Goal: Manage account settings

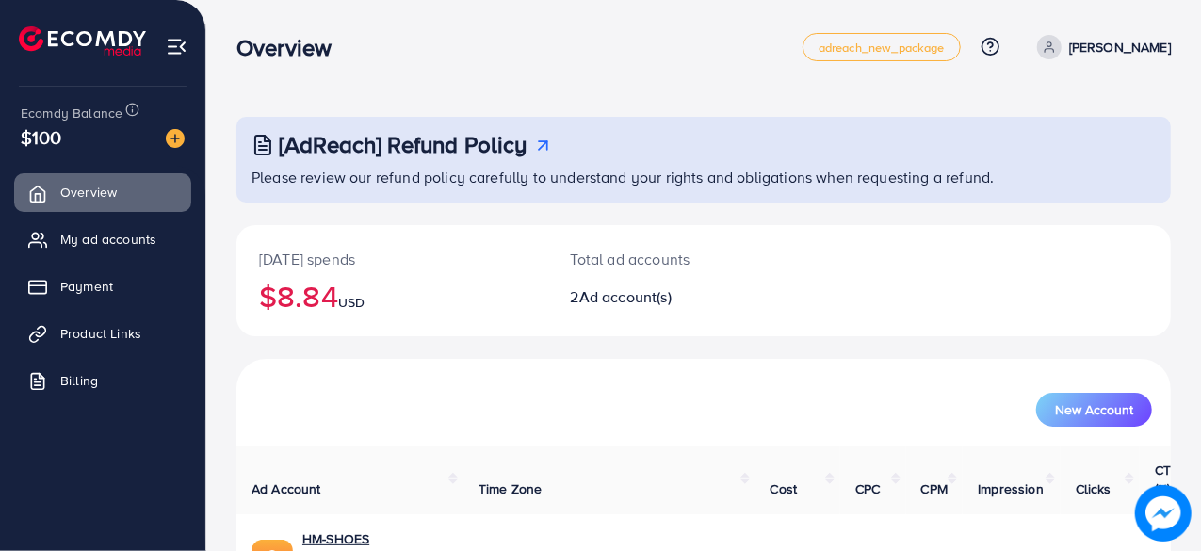
click at [1155, 45] on p "Mohsin" at bounding box center [1120, 47] width 102 height 23
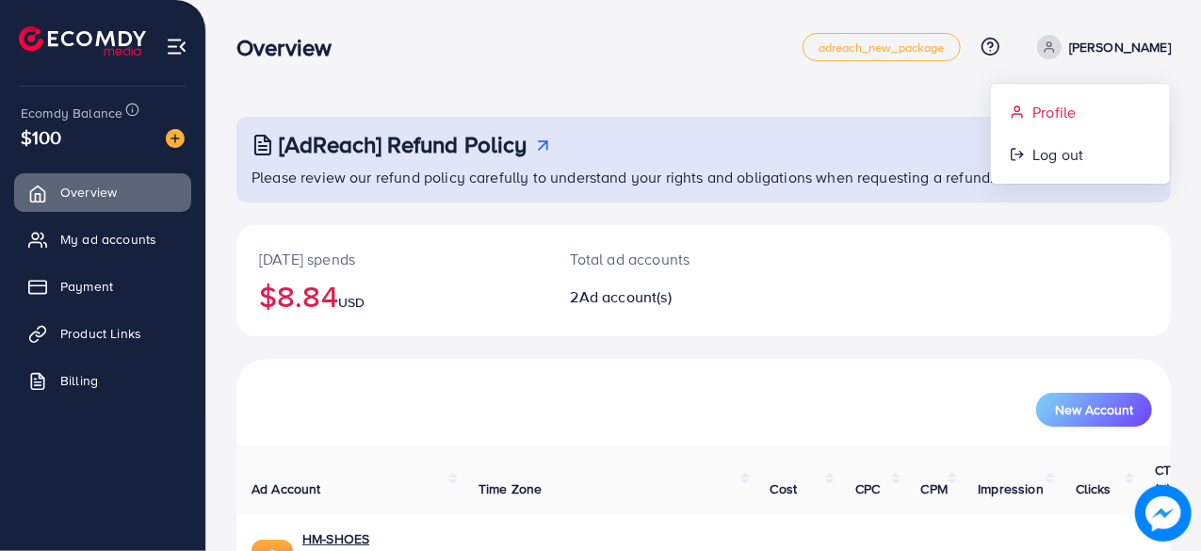
click at [1066, 111] on span "Profile" at bounding box center [1053, 112] width 43 height 23
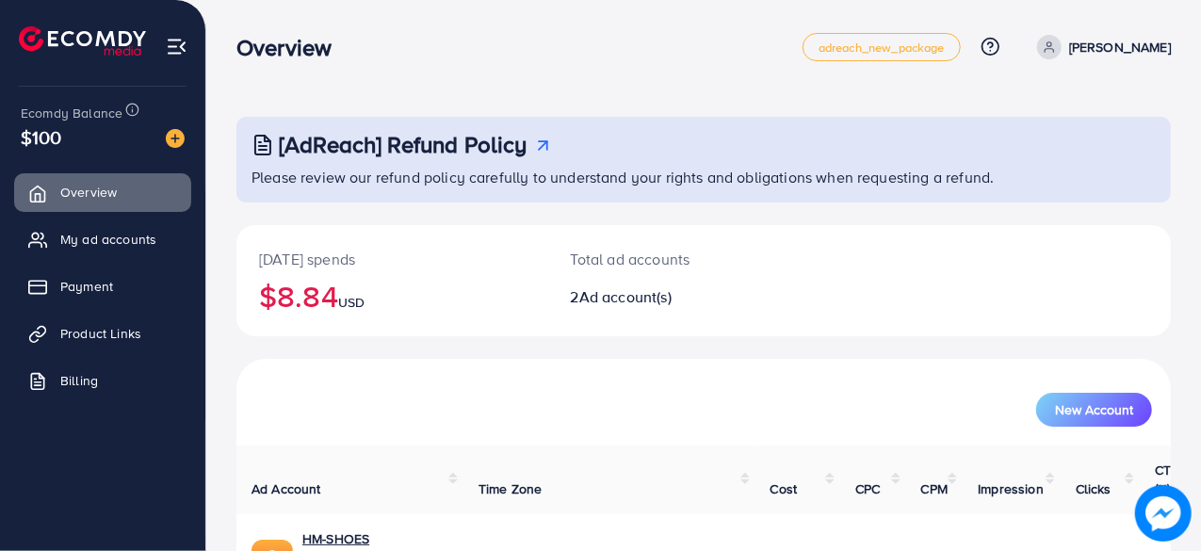
select select "********"
select select "*****"
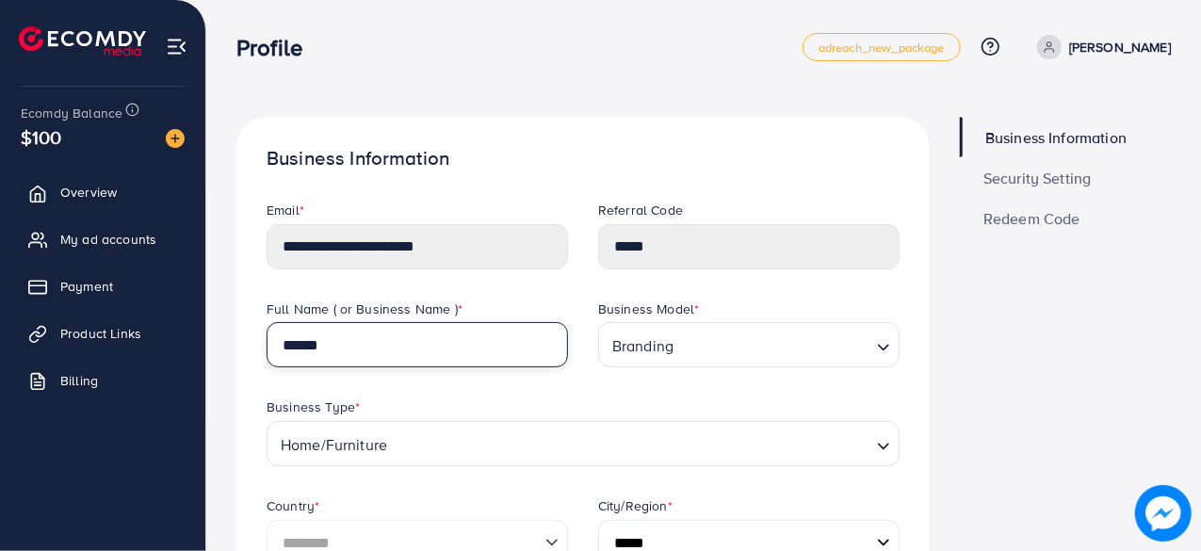
drag, startPoint x: 414, startPoint y: 344, endPoint x: 237, endPoint y: 363, distance: 178.0
type input "*******"
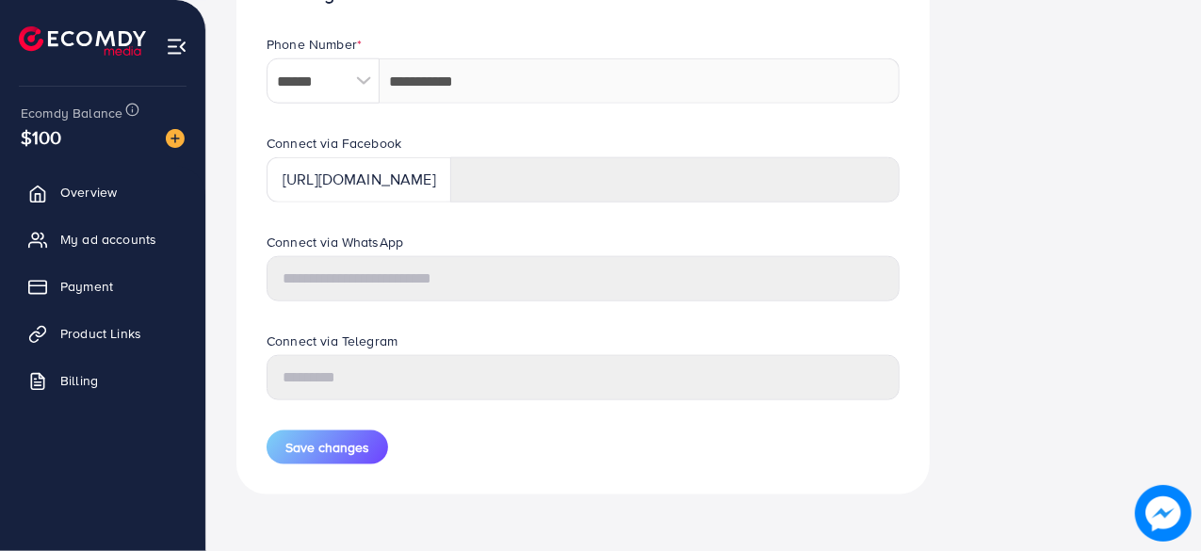
scroll to position [931, 0]
drag, startPoint x: 383, startPoint y: 280, endPoint x: 795, endPoint y: 223, distance: 415.4
click at [795, 223] on div "Connect via Facebook https://www.facebook.com/" at bounding box center [582, 184] width 663 height 99
click at [350, 71] on div "****** A B C D E F G H I J K L M N O P Q R S T U V W X Y Z search no result Afg…" at bounding box center [583, 81] width 633 height 45
click at [365, 82] on div at bounding box center [363, 81] width 33 height 45
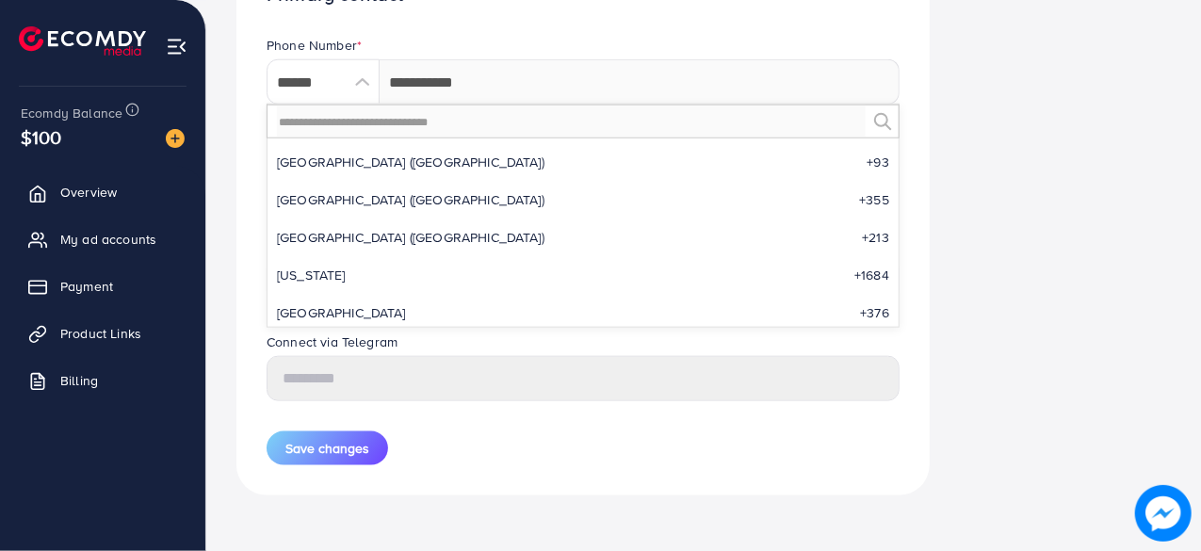
scroll to position [5956, 0]
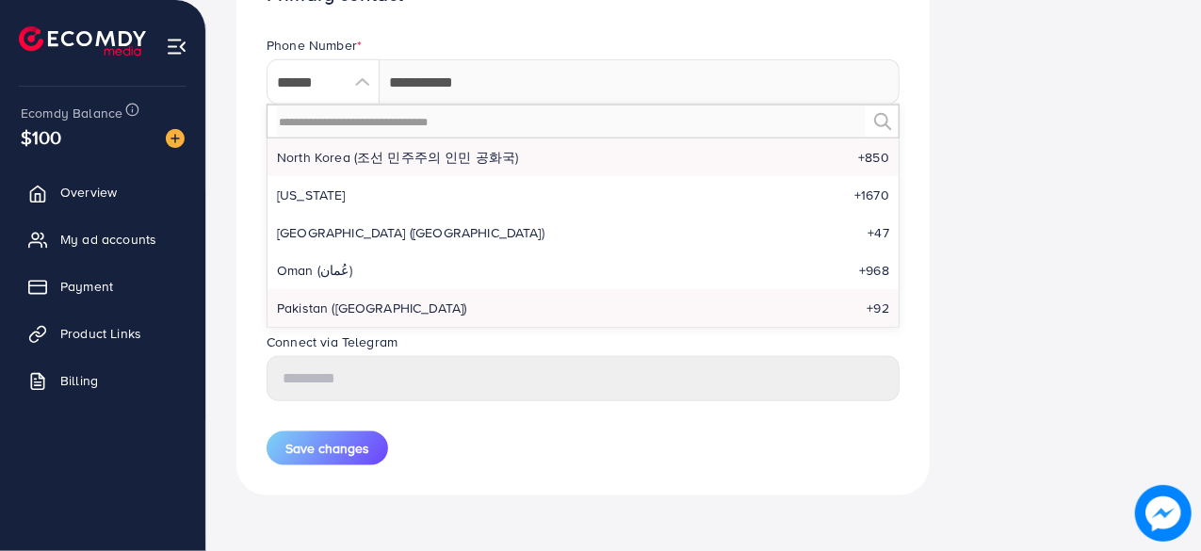
click at [330, 170] on li "North Korea (조선 민주주의 인민 공화국) +850" at bounding box center [582, 157] width 631 height 38
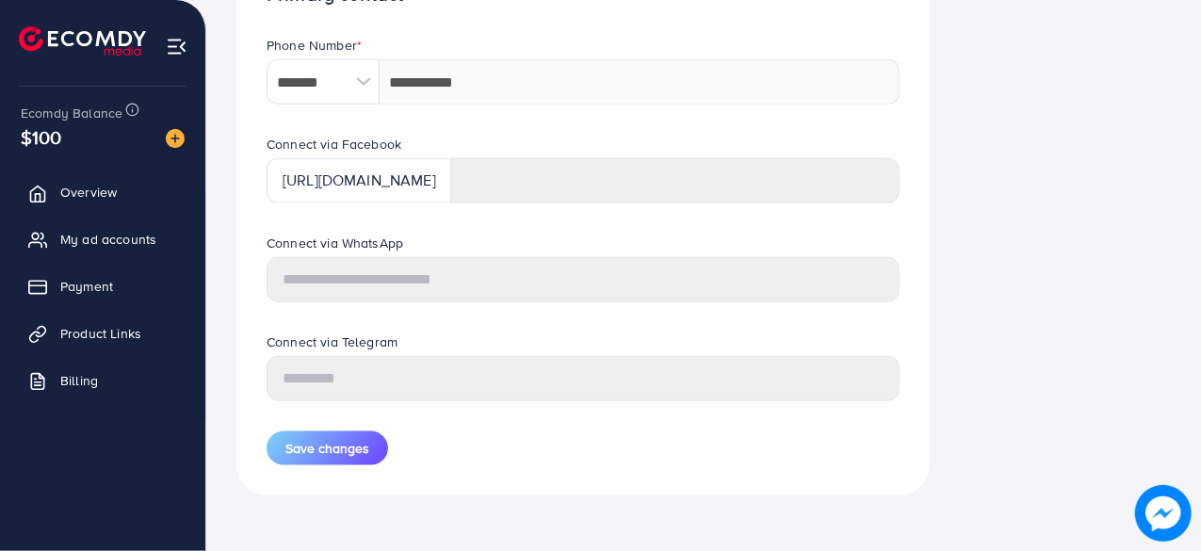
click at [361, 86] on div at bounding box center [363, 81] width 33 height 45
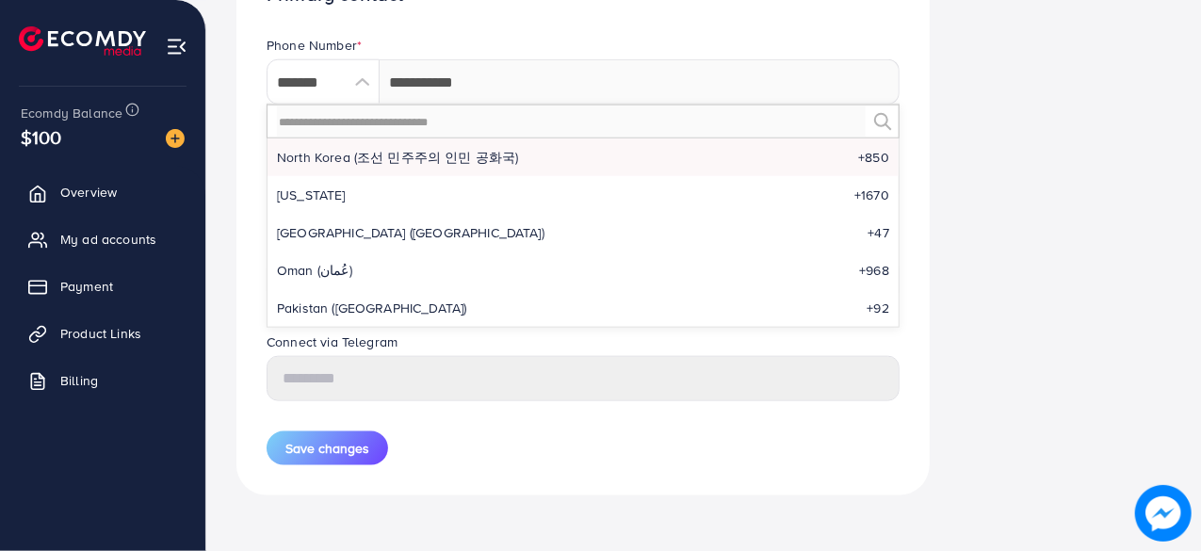
click at [872, 110] on div at bounding box center [583, 122] width 633 height 34
click at [369, 79] on div at bounding box center [363, 81] width 33 height 45
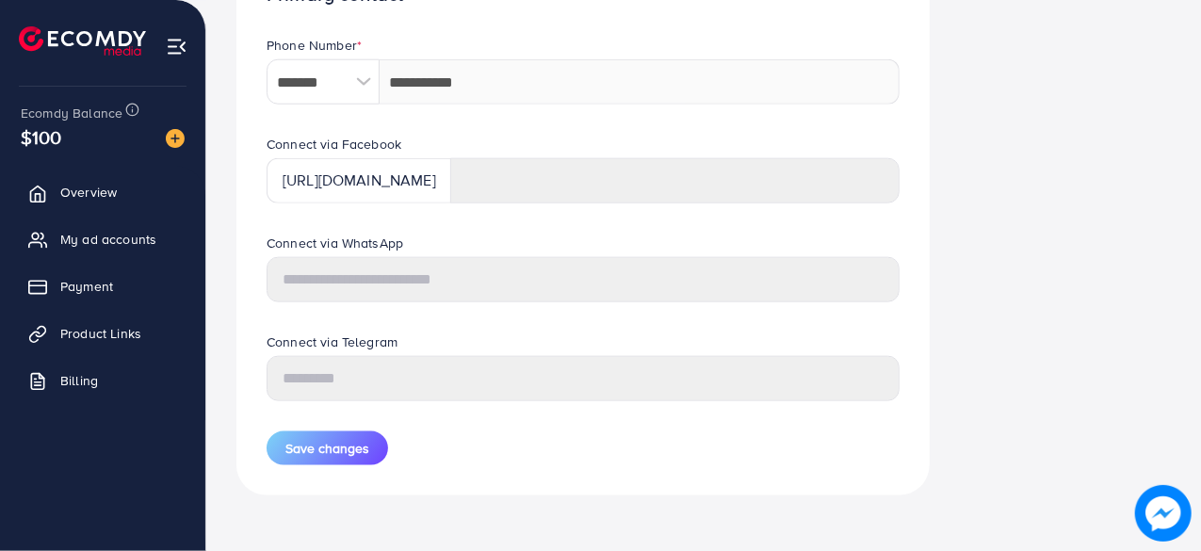
click at [365, 79] on div at bounding box center [363, 81] width 33 height 45
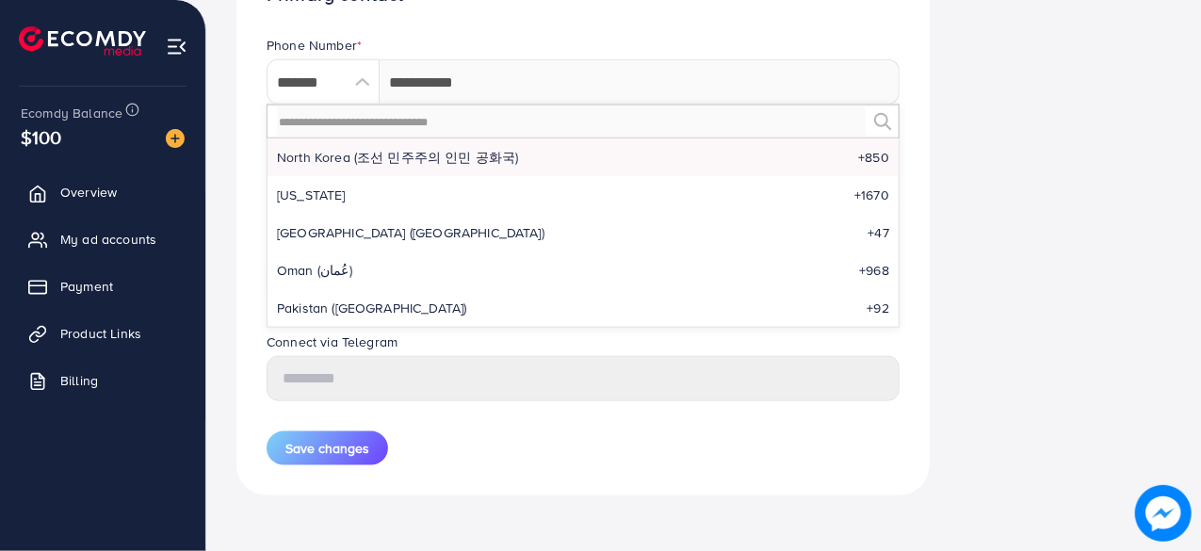
click at [275, 110] on div at bounding box center [583, 122] width 633 height 34
click at [377, 308] on li "Pakistan (‫پاکستان‬‎) +92" at bounding box center [582, 308] width 631 height 38
type input "******"
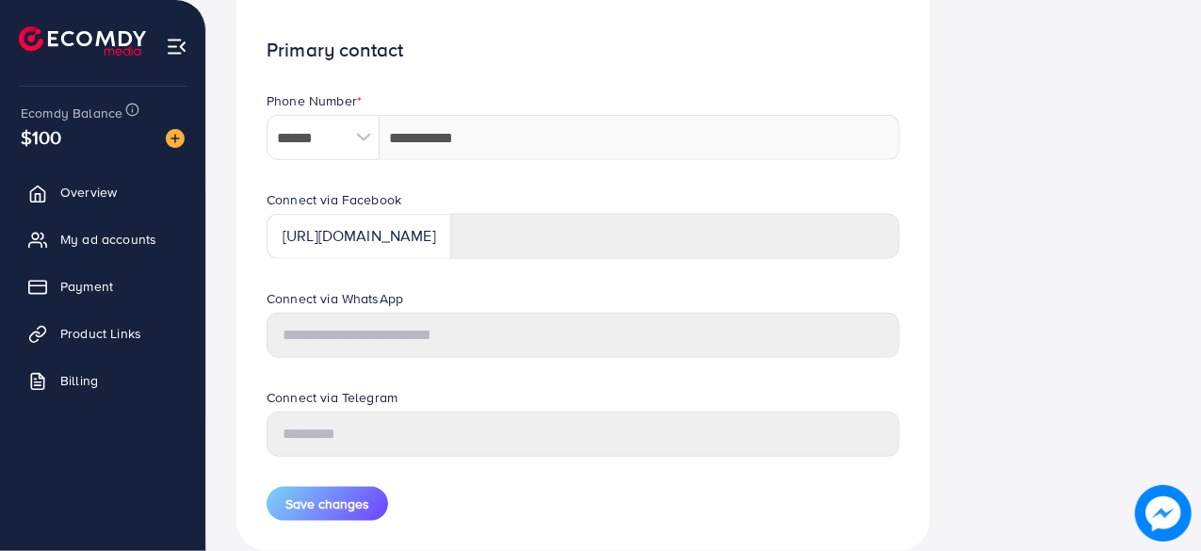
scroll to position [935, 0]
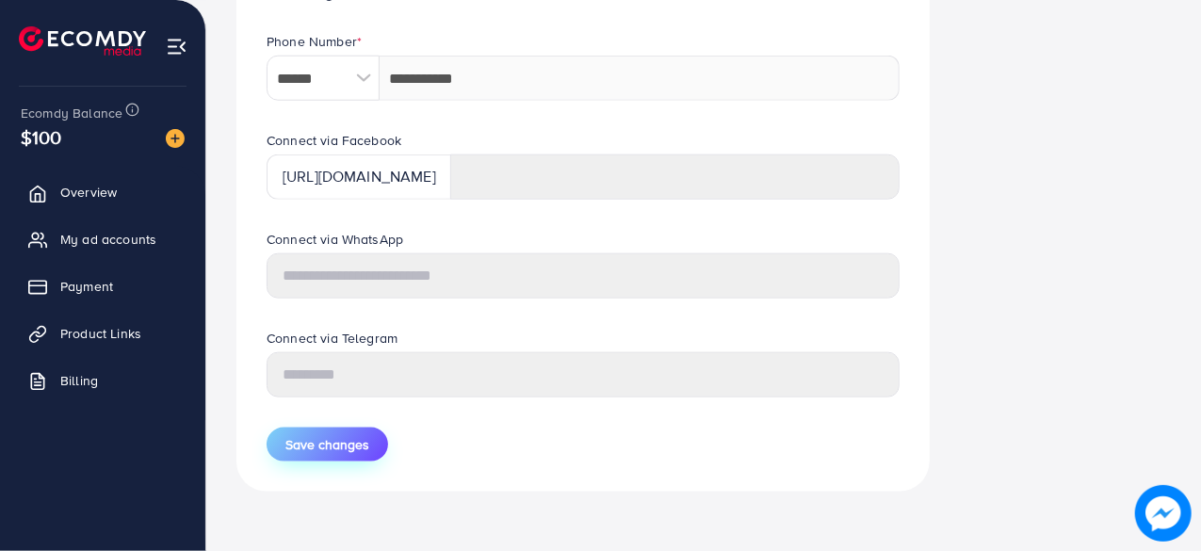
click at [354, 451] on span "Save changes" at bounding box center [327, 444] width 84 height 19
click at [83, 34] on img at bounding box center [82, 40] width 127 height 29
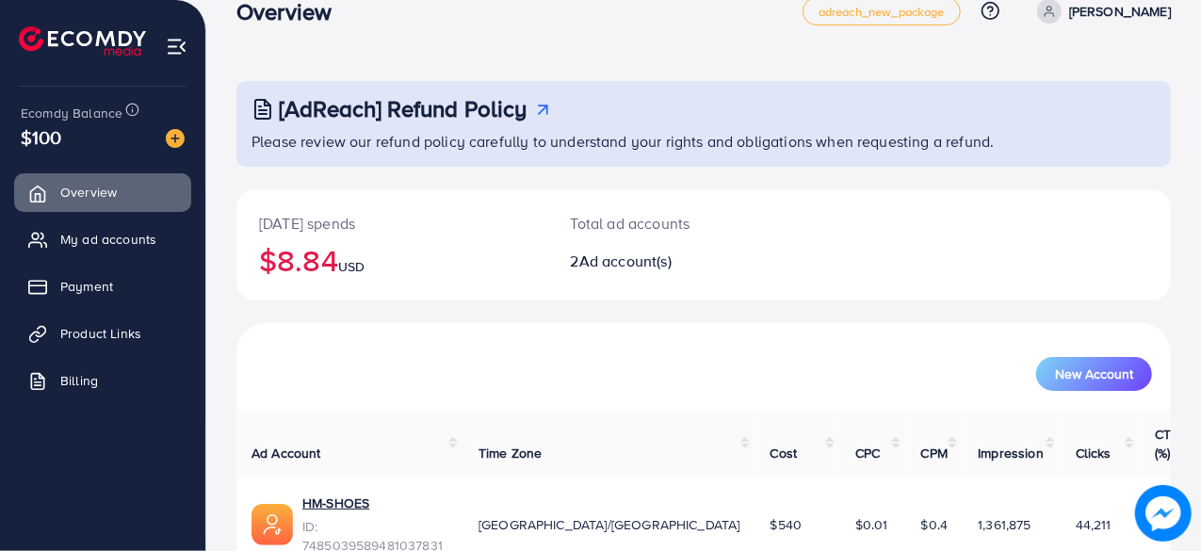
scroll to position [38, 0]
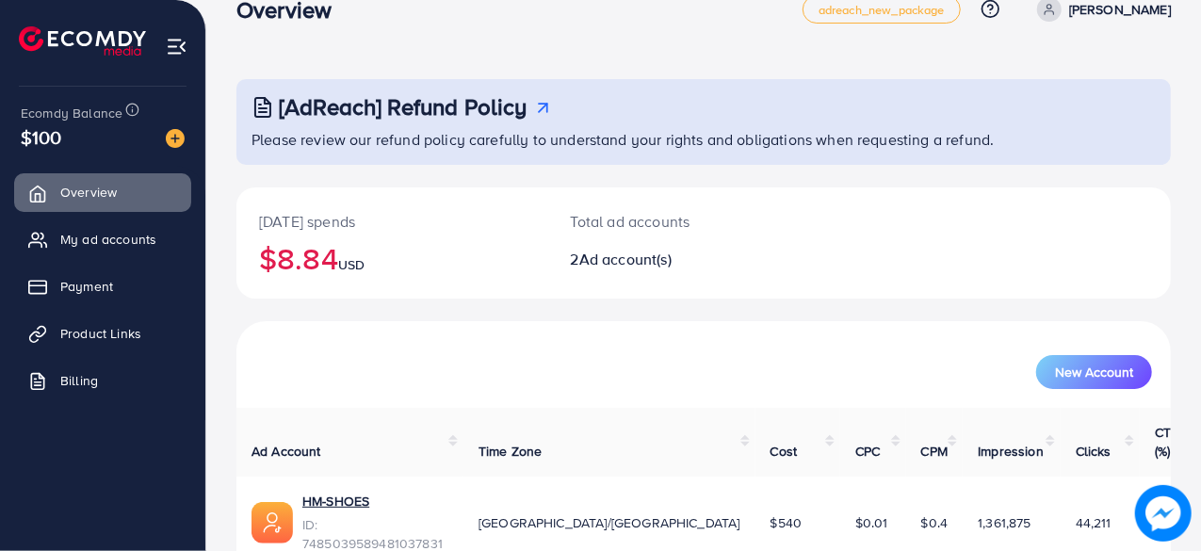
click at [1148, 3] on p "Mohsin" at bounding box center [1120, 9] width 102 height 23
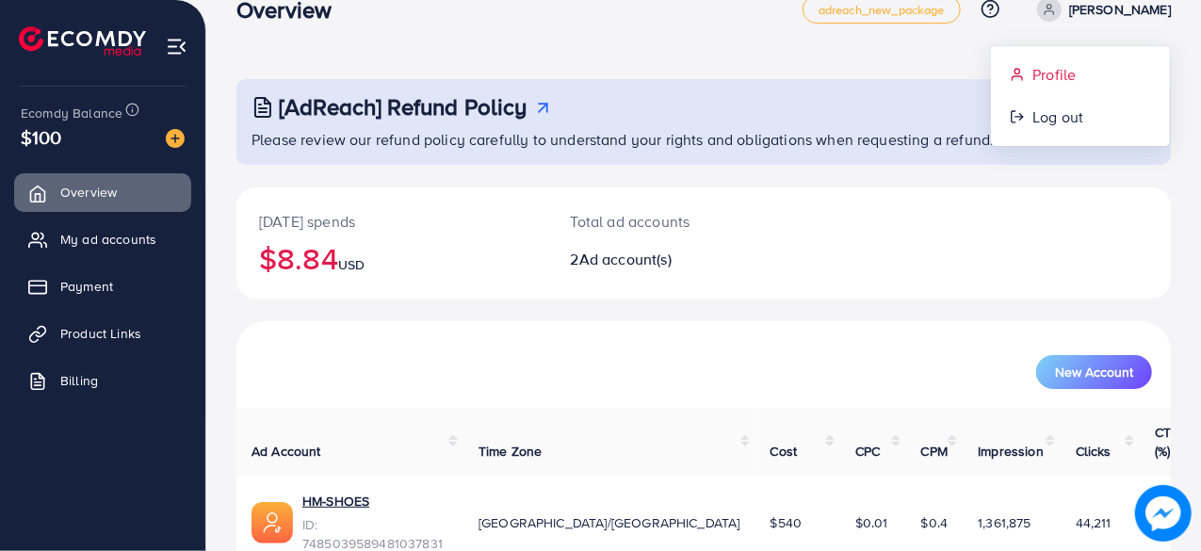
click at [1065, 71] on span "Profile" at bounding box center [1053, 74] width 43 height 23
select select "********"
select select "*****"
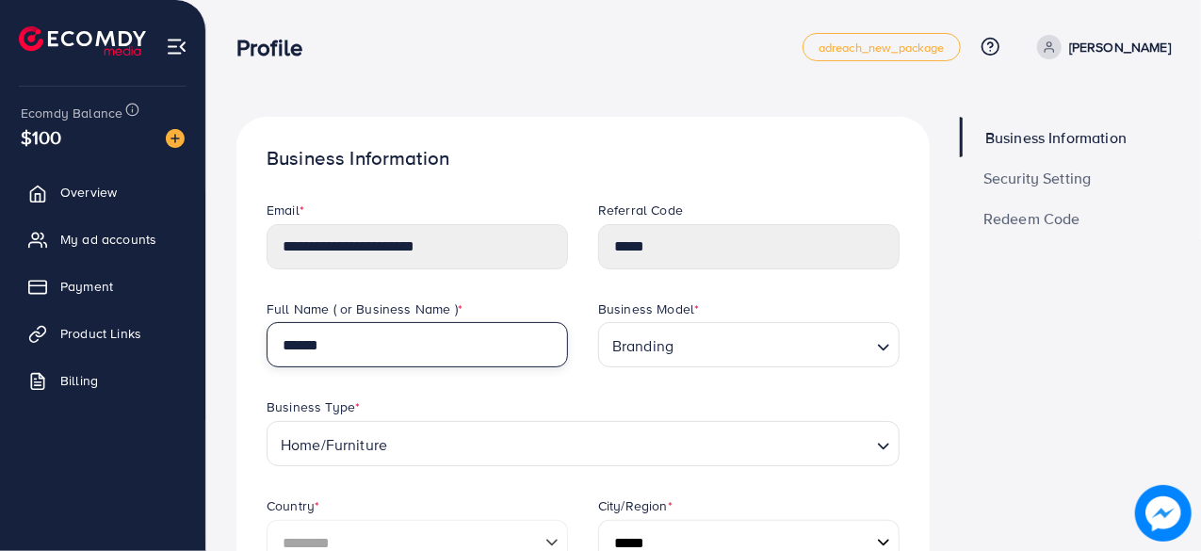
click at [495, 332] on input "******" at bounding box center [417, 344] width 301 height 45
type input "*"
type input "*******"
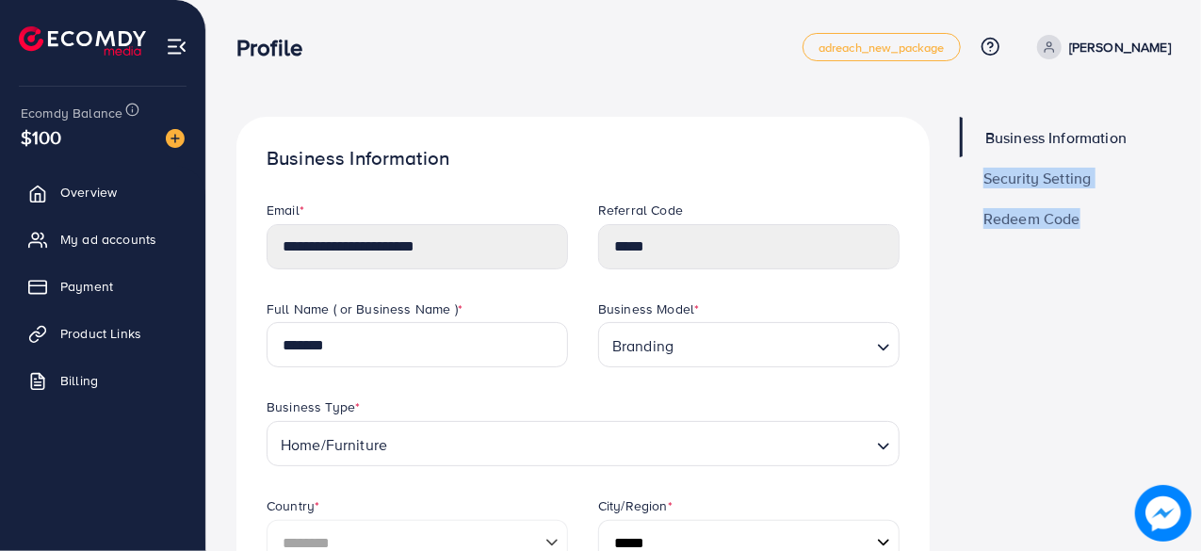
drag, startPoint x: 1197, startPoint y: 134, endPoint x: 1195, endPoint y: 234, distance: 99.8
click at [1096, 203] on link "Redeem Code" at bounding box center [1065, 218] width 211 height 40
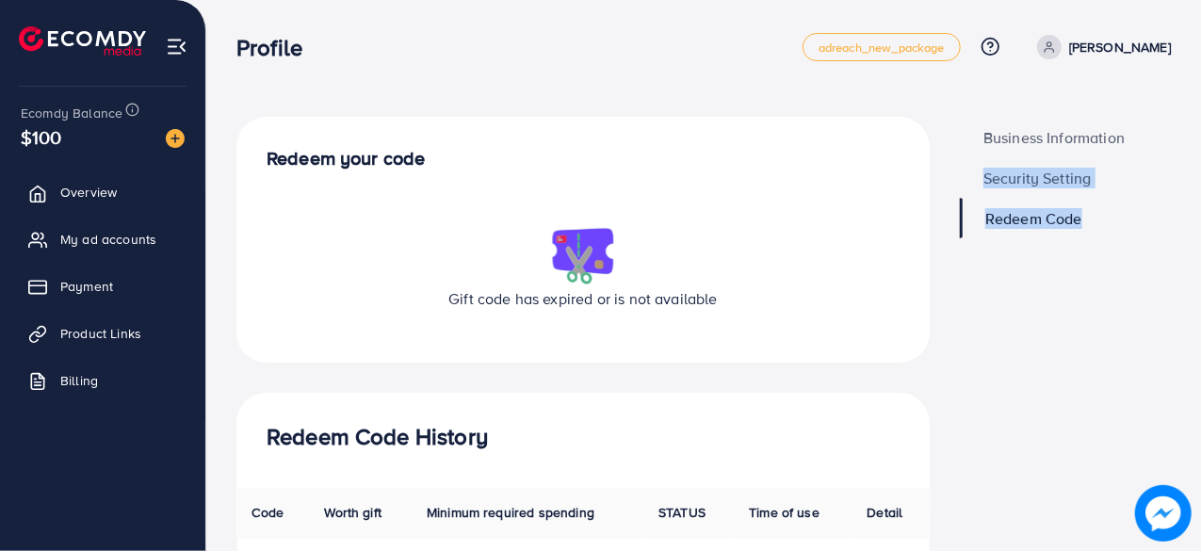
click at [1073, 170] on span "Security Setting" at bounding box center [1037, 177] width 108 height 15
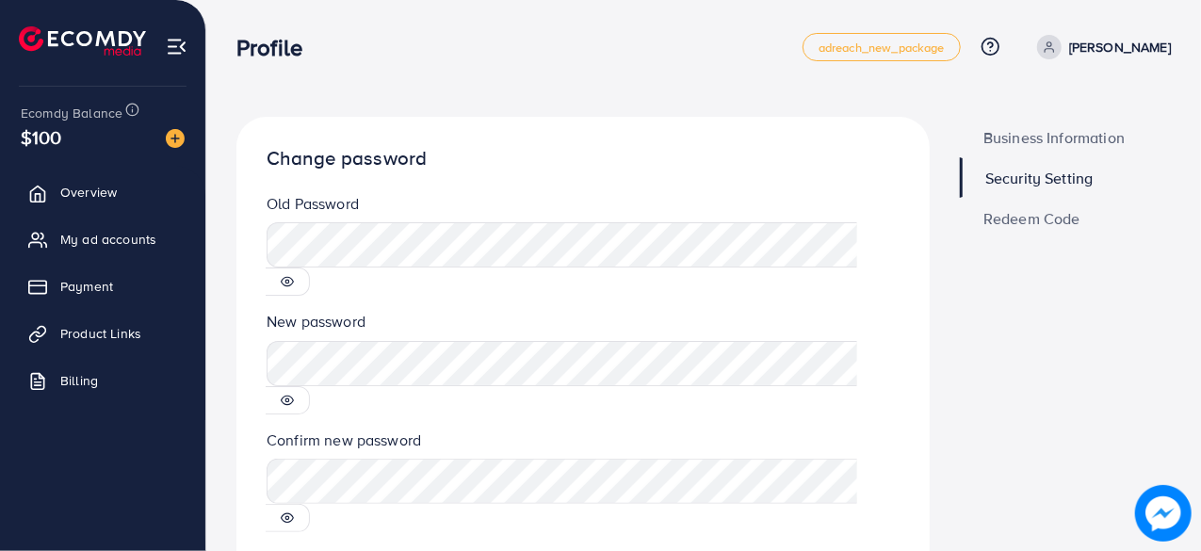
click at [294, 275] on icon at bounding box center [287, 281] width 13 height 13
click at [294, 394] on icon at bounding box center [287, 400] width 13 height 13
click at [294, 511] on icon at bounding box center [287, 517] width 13 height 13
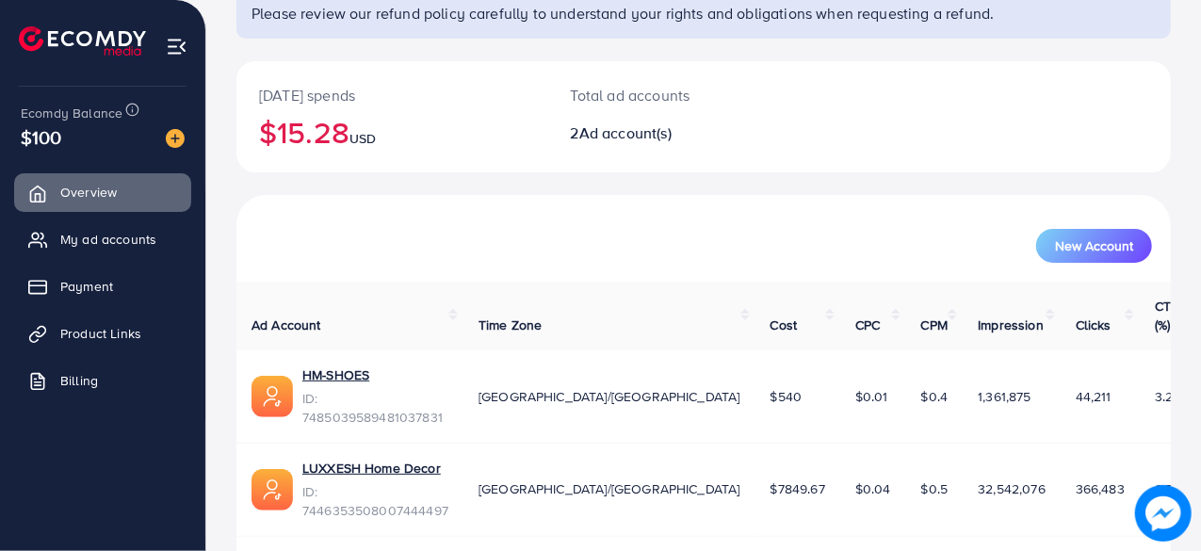
scroll to position [170, 0]
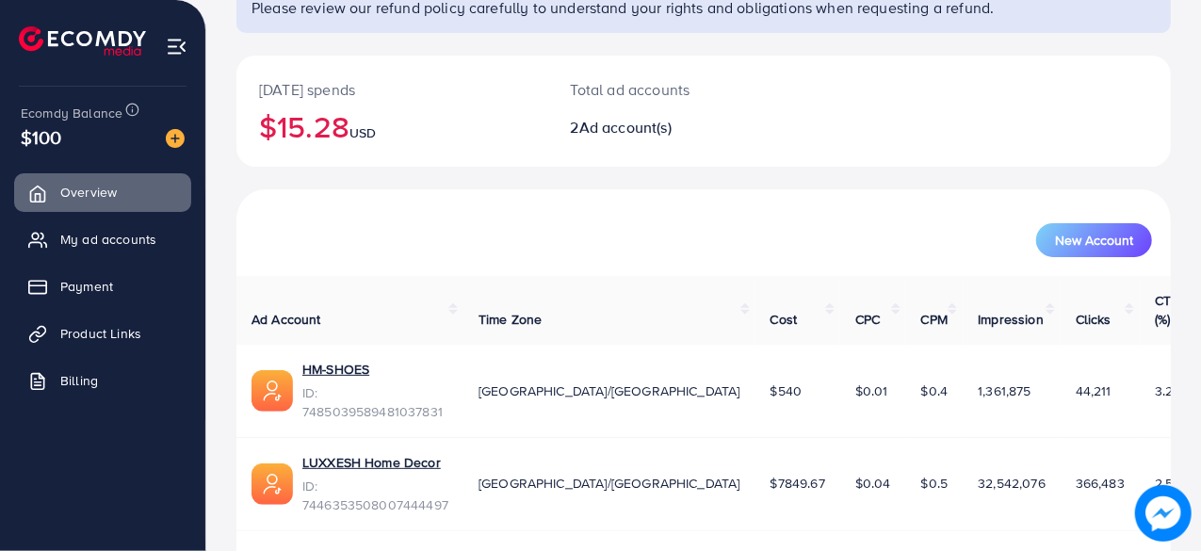
drag, startPoint x: 0, startPoint y: 0, endPoint x: 311, endPoint y: 479, distance: 571.3
click at [311, 531] on div "2 available account(s)" at bounding box center [703, 555] width 934 height 49
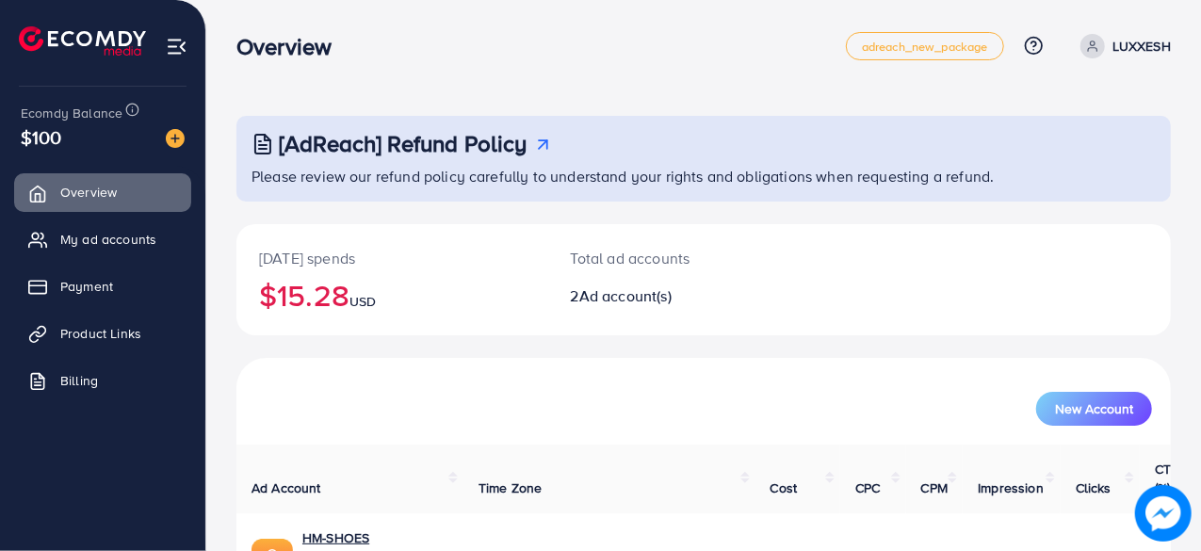
scroll to position [0, 0]
click at [1133, 40] on p "LUXXESH" at bounding box center [1141, 47] width 58 height 23
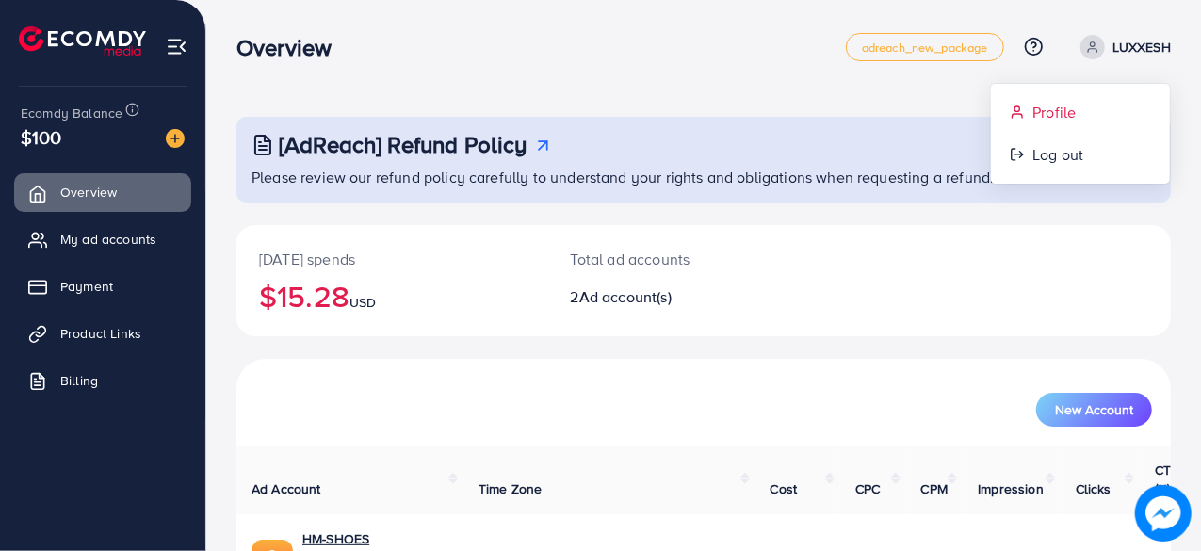
click at [1057, 104] on span "Profile" at bounding box center [1053, 112] width 43 height 23
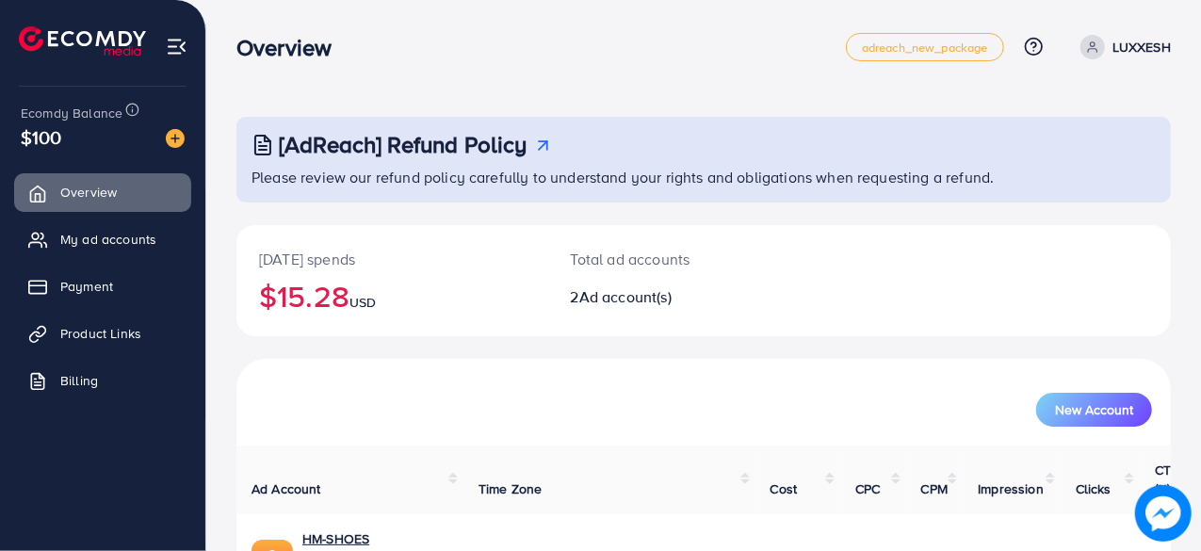
select select "********"
select select "*****"
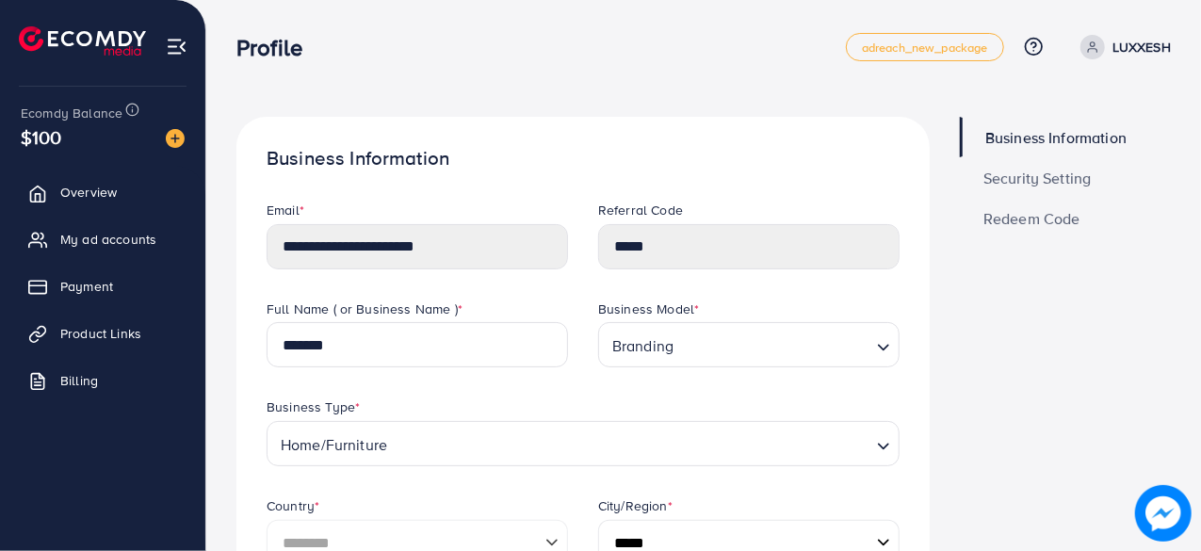
click at [1032, 179] on span "Security Setting" at bounding box center [1037, 177] width 108 height 15
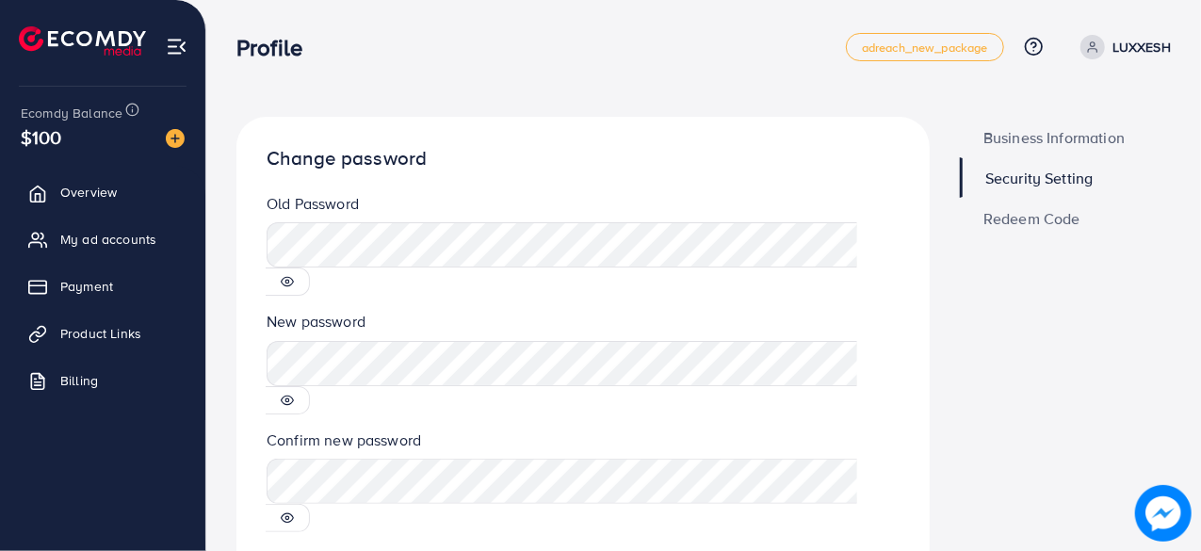
scroll to position [50, 0]
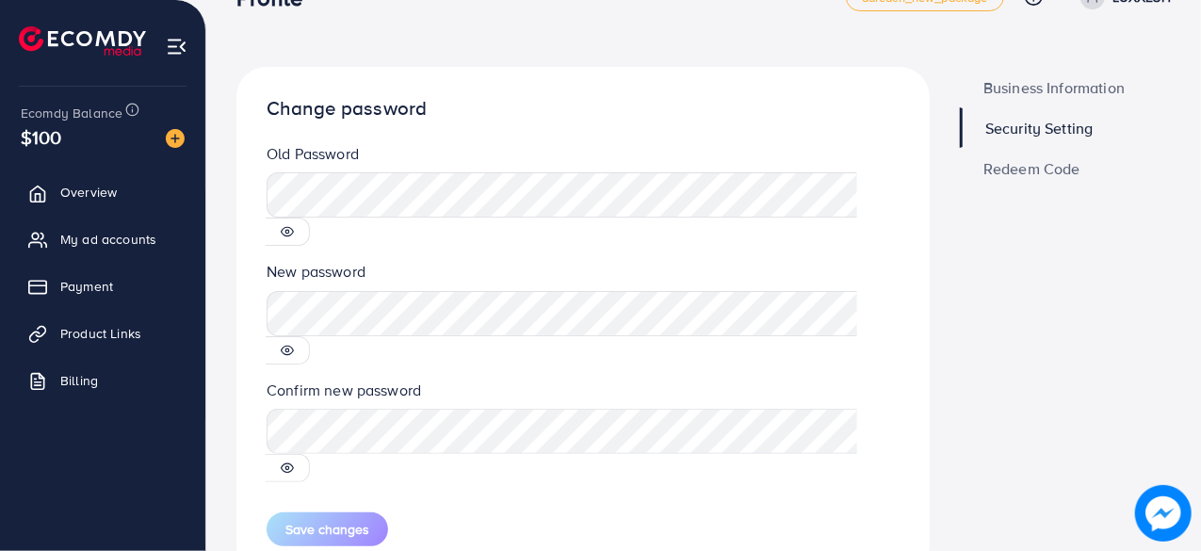
click at [1048, 88] on span "Business Information" at bounding box center [1053, 87] width 141 height 15
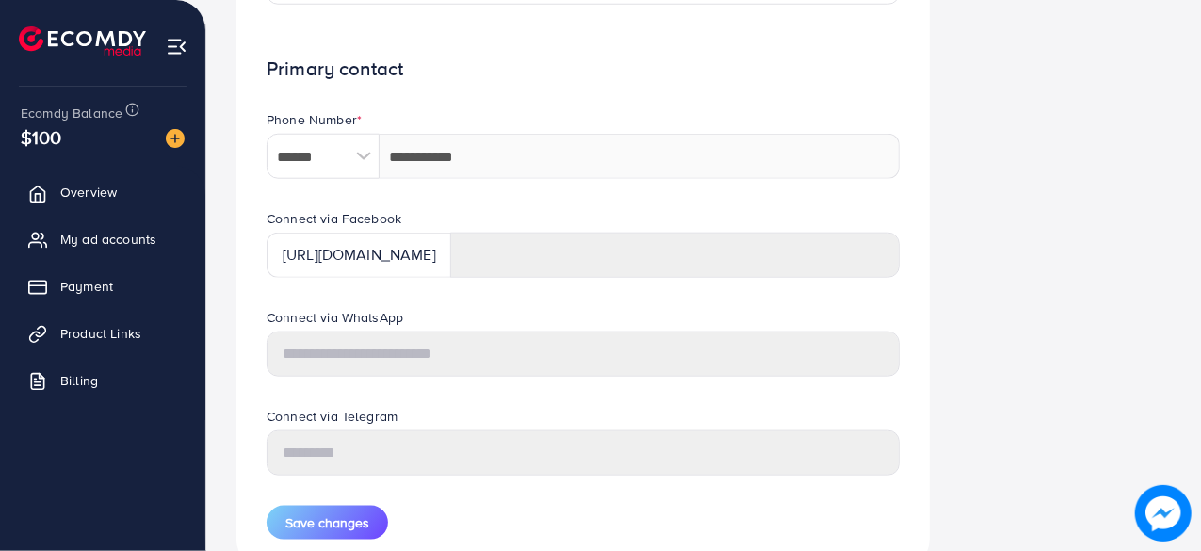
scroll to position [855, 0]
click at [135, 242] on span "My ad accounts" at bounding box center [113, 239] width 96 height 19
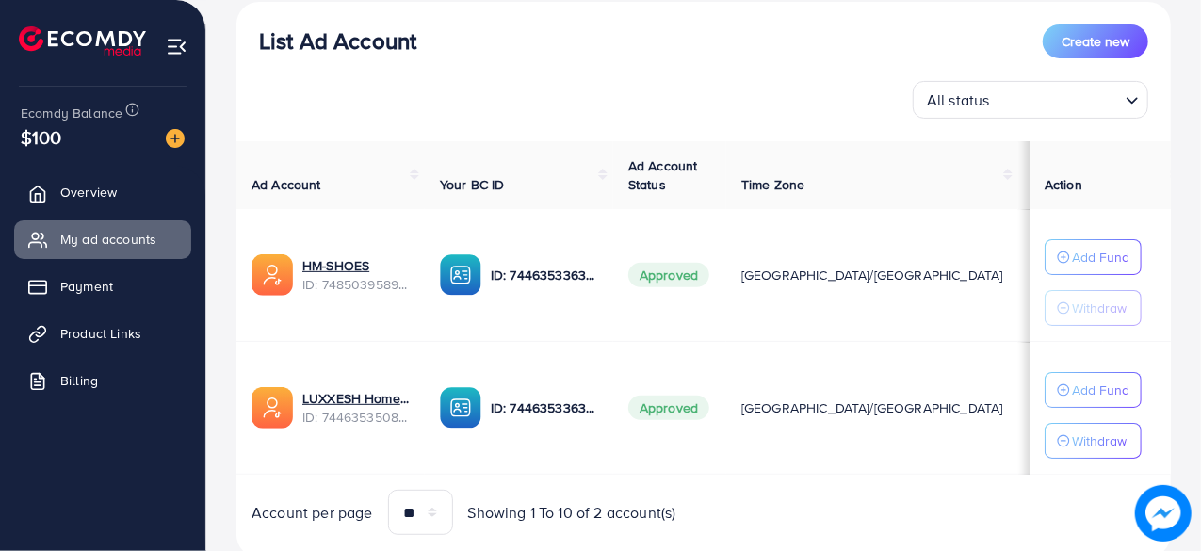
scroll to position [263, 0]
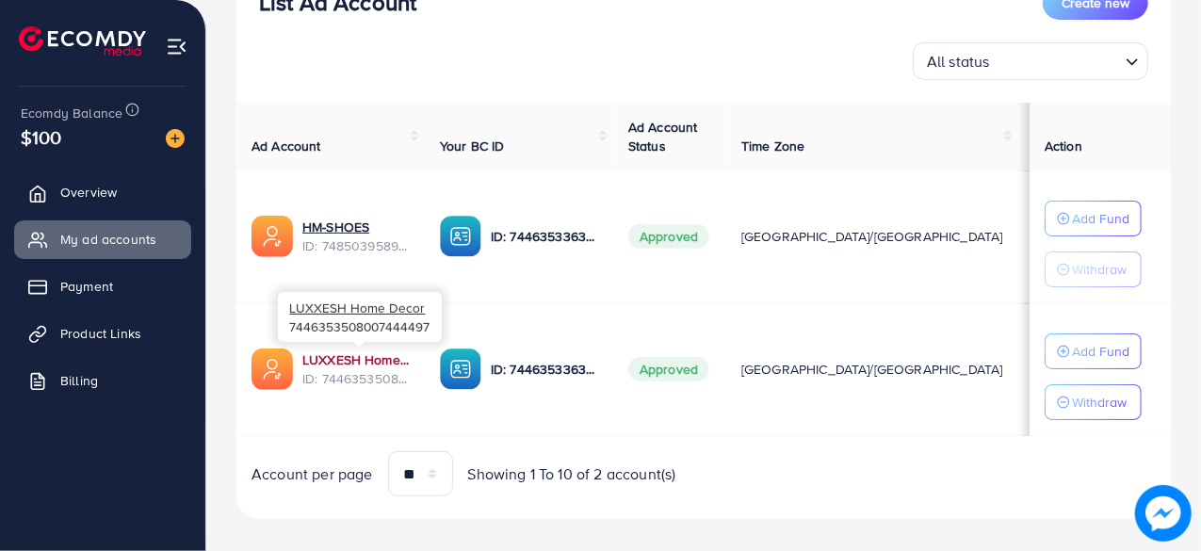
click at [327, 355] on link "LUXXESH Home Decor" at bounding box center [355, 359] width 107 height 19
click at [342, 357] on link "LUXXESH Home Decor" at bounding box center [355, 359] width 107 height 19
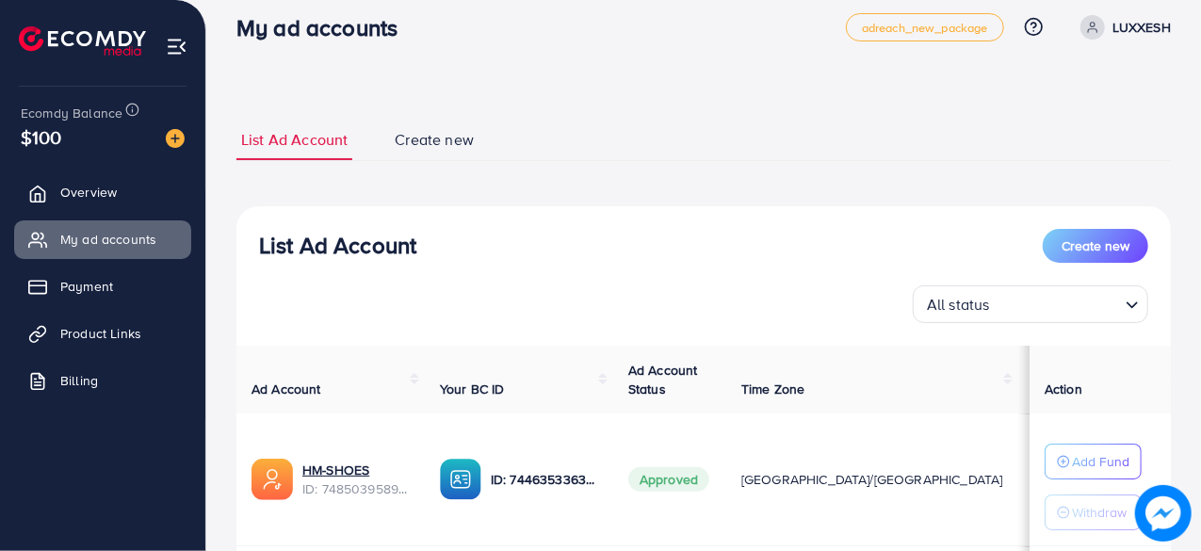
scroll to position [19, 0]
click at [1103, 25] on span at bounding box center [1092, 28] width 24 height 24
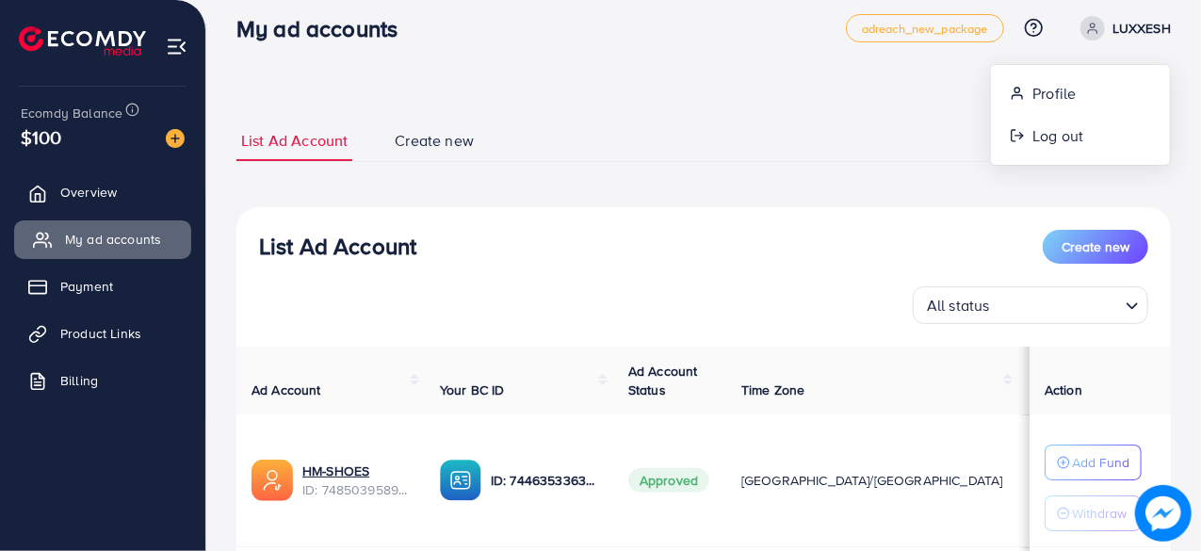
click at [102, 246] on span "My ad accounts" at bounding box center [113, 239] width 96 height 19
click at [1117, 25] on p "LUXXESH" at bounding box center [1141, 28] width 58 height 23
click at [1045, 130] on span "Log out" at bounding box center [1057, 135] width 51 height 23
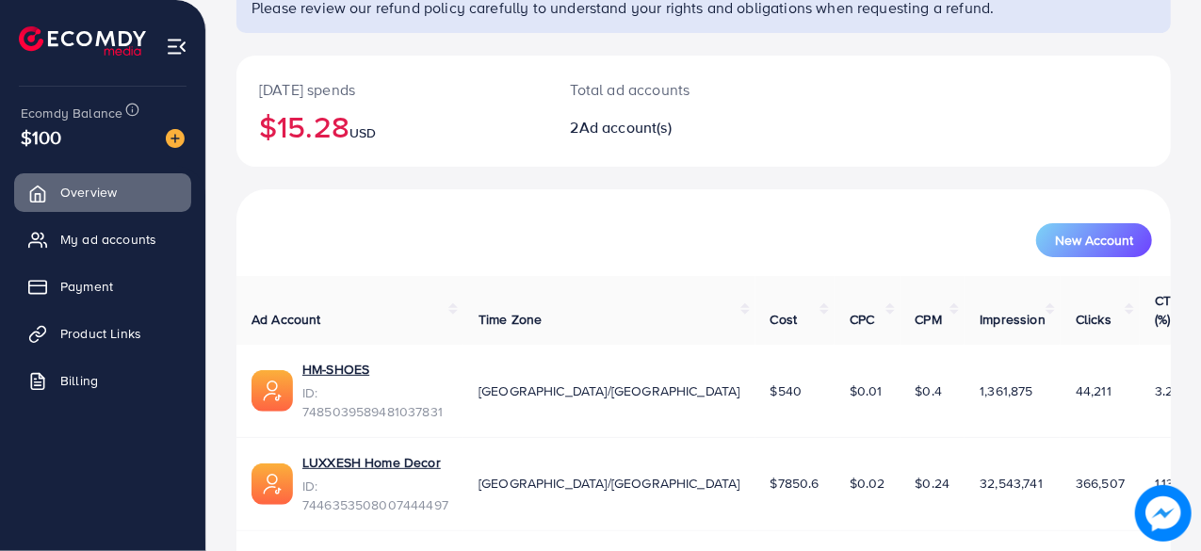
scroll to position [170, 0]
click at [378, 453] on link "LUXXESH Home Decor" at bounding box center [375, 462] width 146 height 19
